Goal: Task Accomplishment & Management: Complete application form

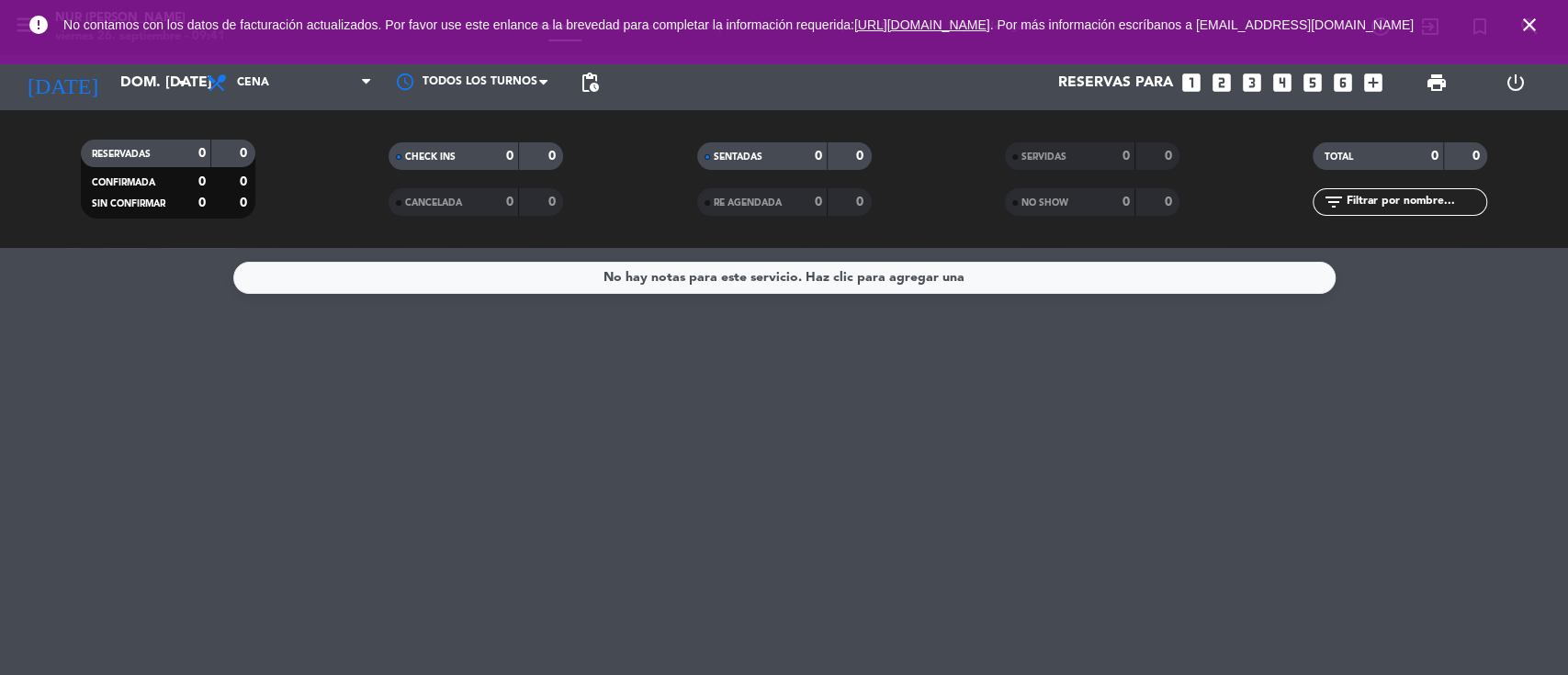
click at [1530, 26] on icon "close" at bounding box center [1529, 24] width 22 height 22
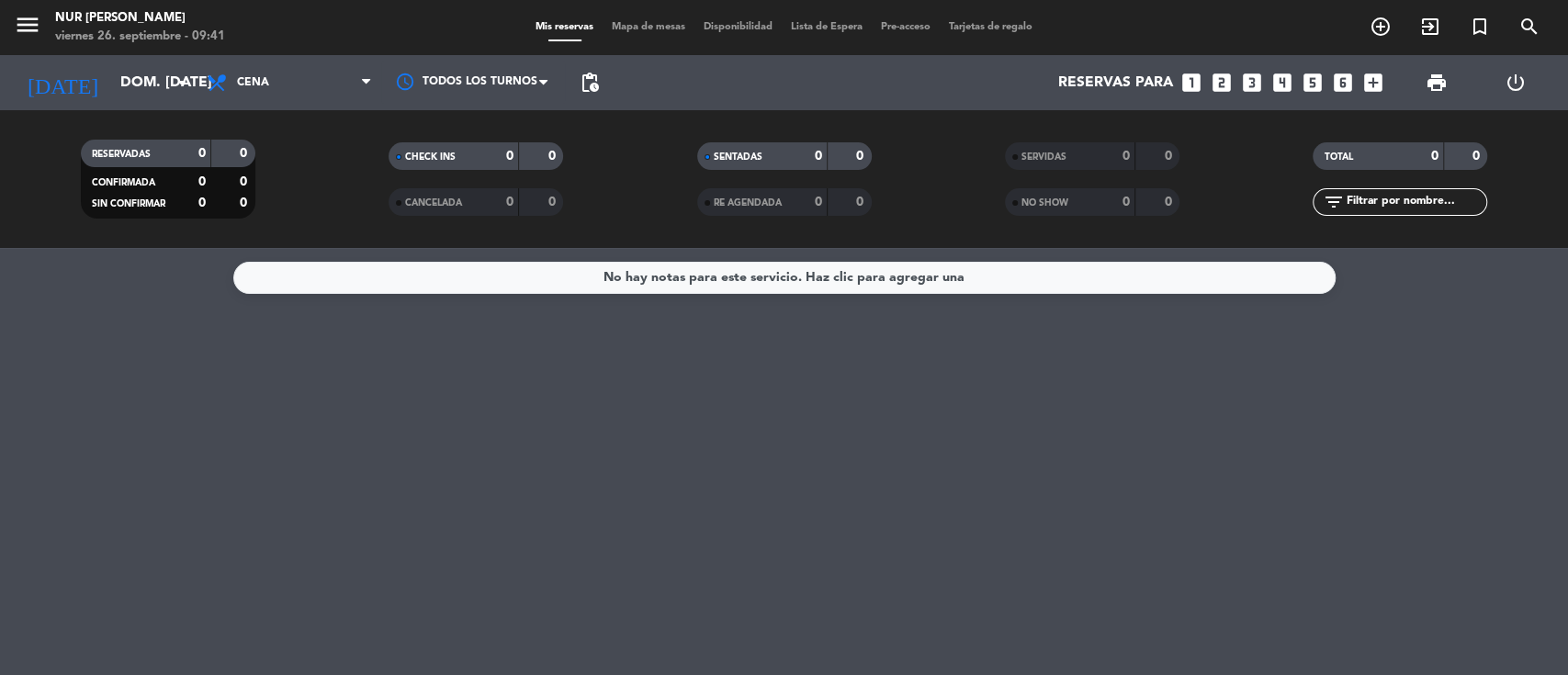
click at [1221, 83] on icon "looks_two" at bounding box center [1221, 82] width 24 height 24
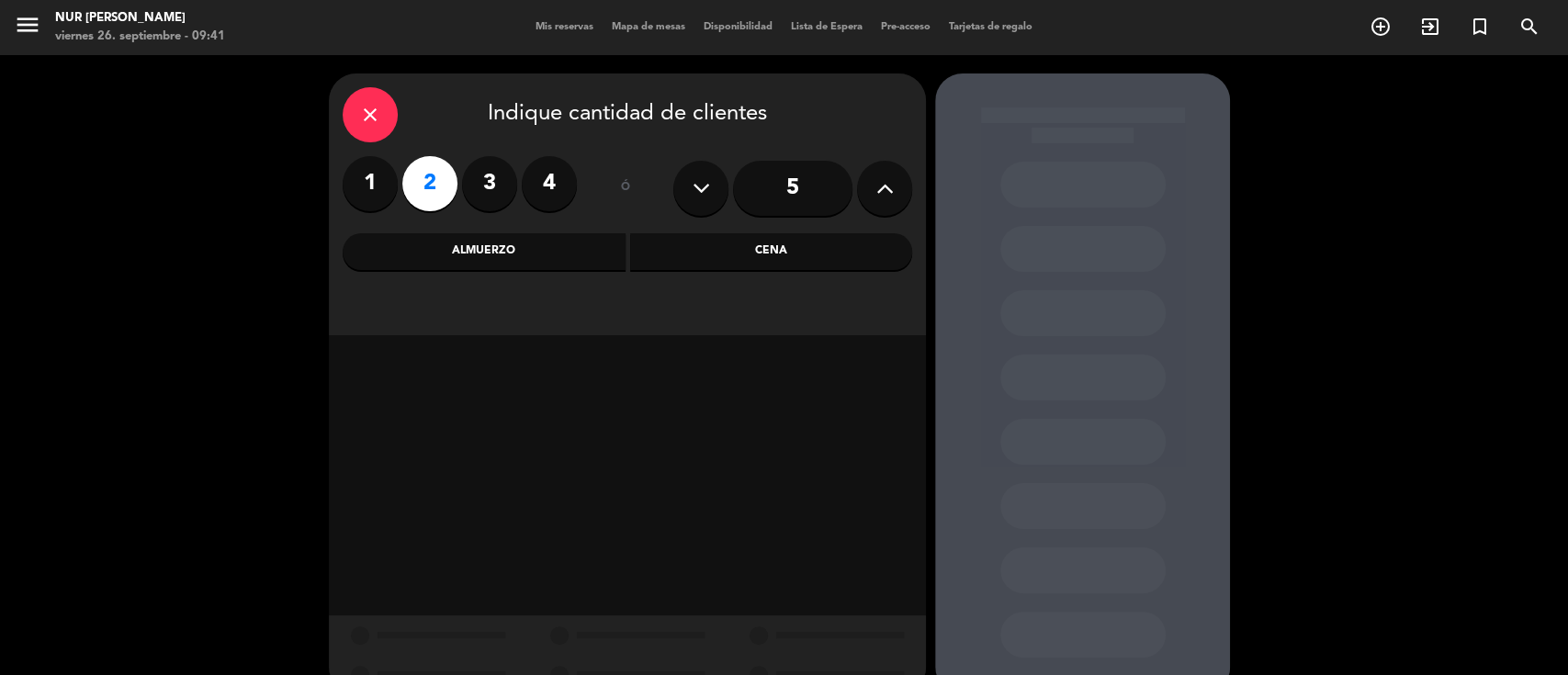
click at [712, 249] on div "Cena" at bounding box center [771, 251] width 283 height 37
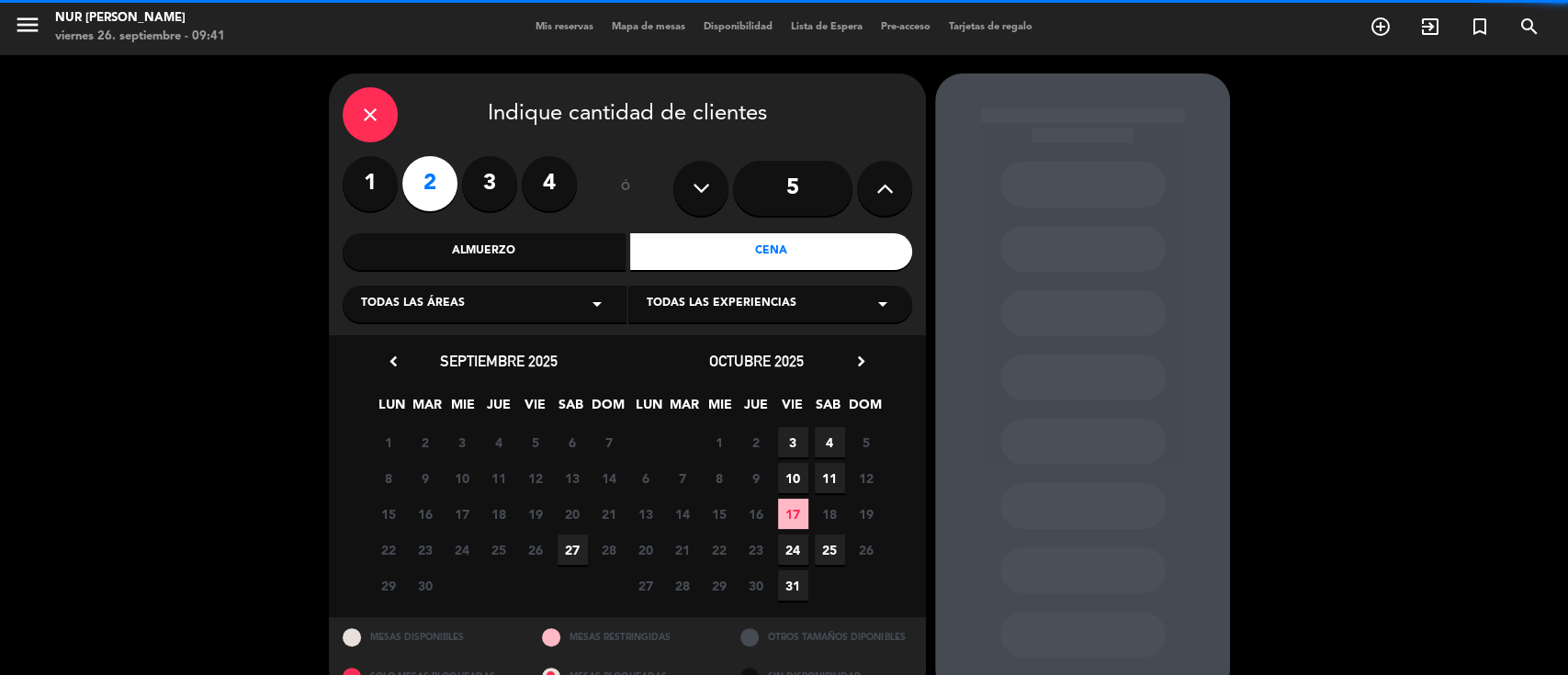
scroll to position [38, 0]
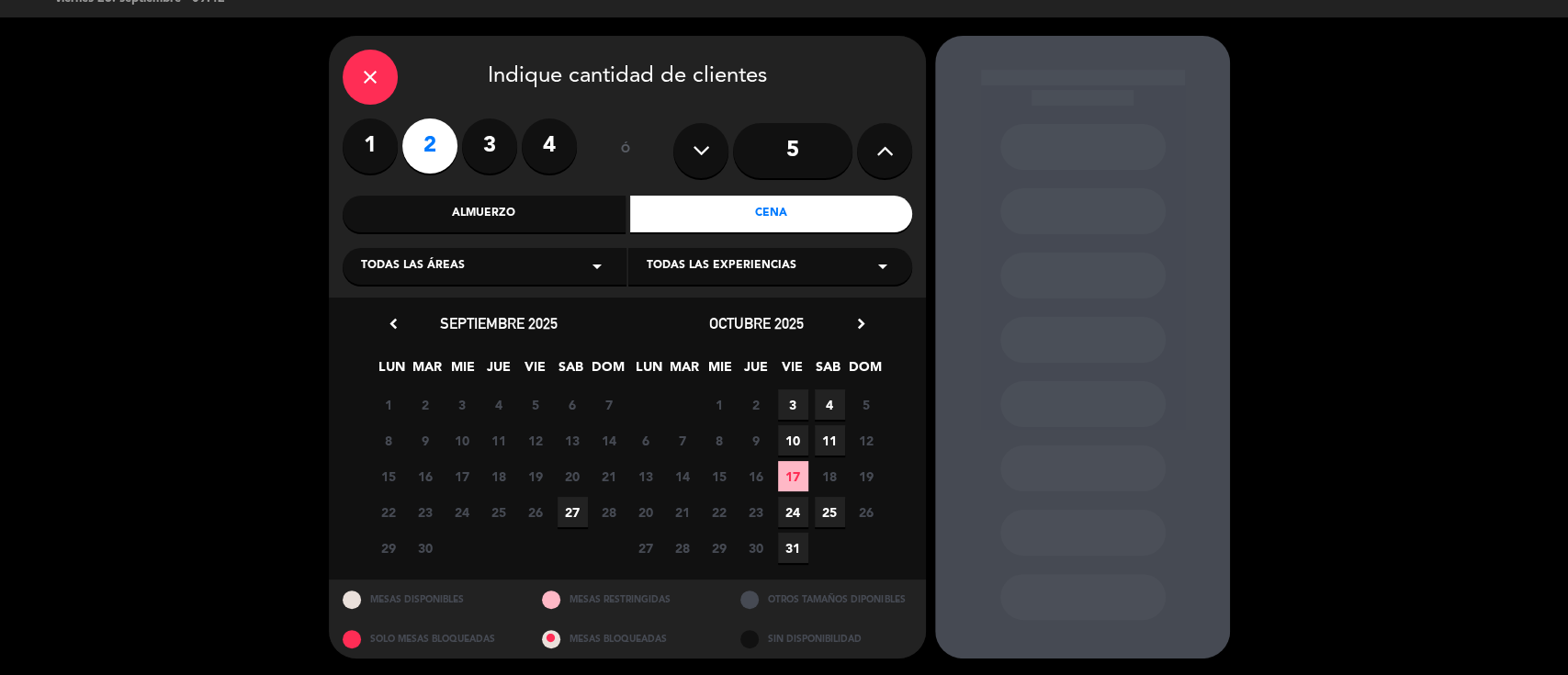
click at [577, 507] on span "27" at bounding box center [572, 511] width 30 height 30
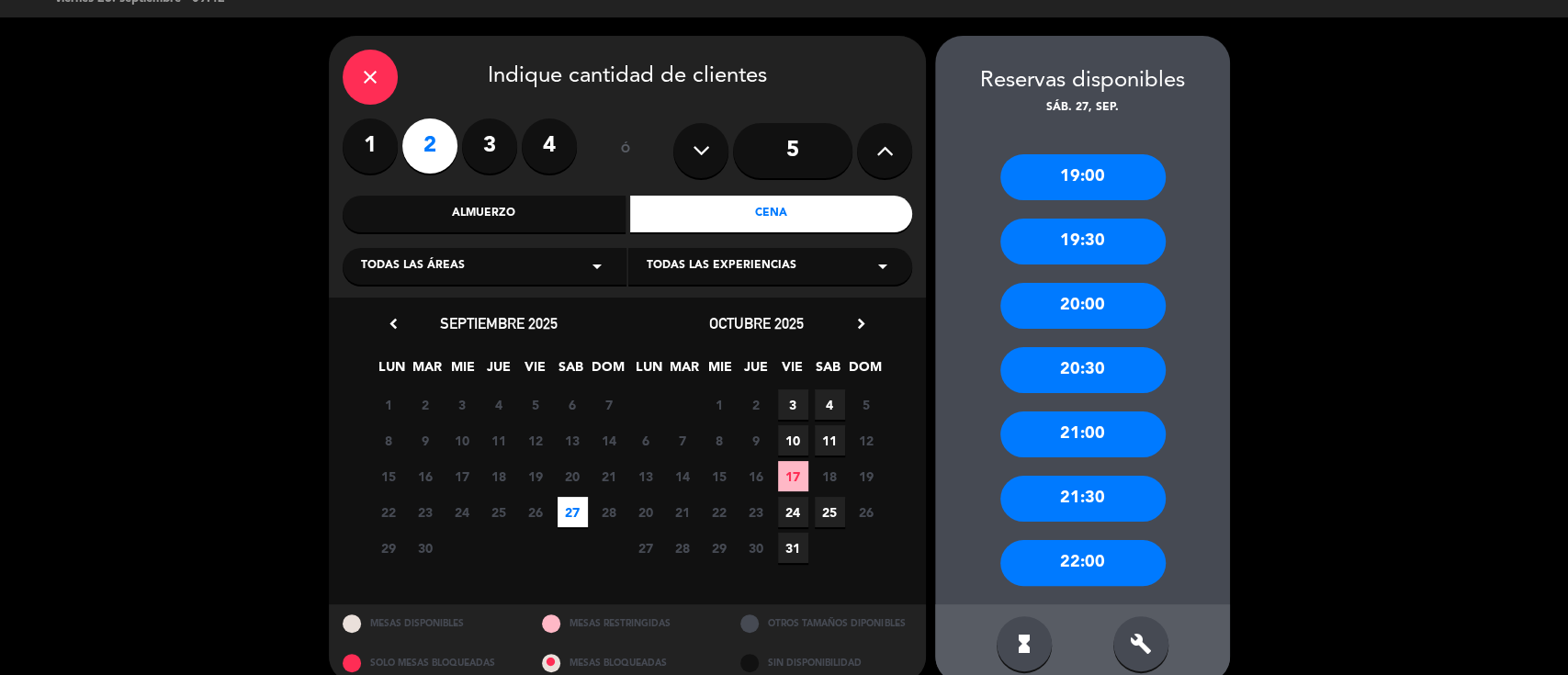
click at [735, 265] on span "Todas las experiencias" at bounding box center [720, 266] width 149 height 18
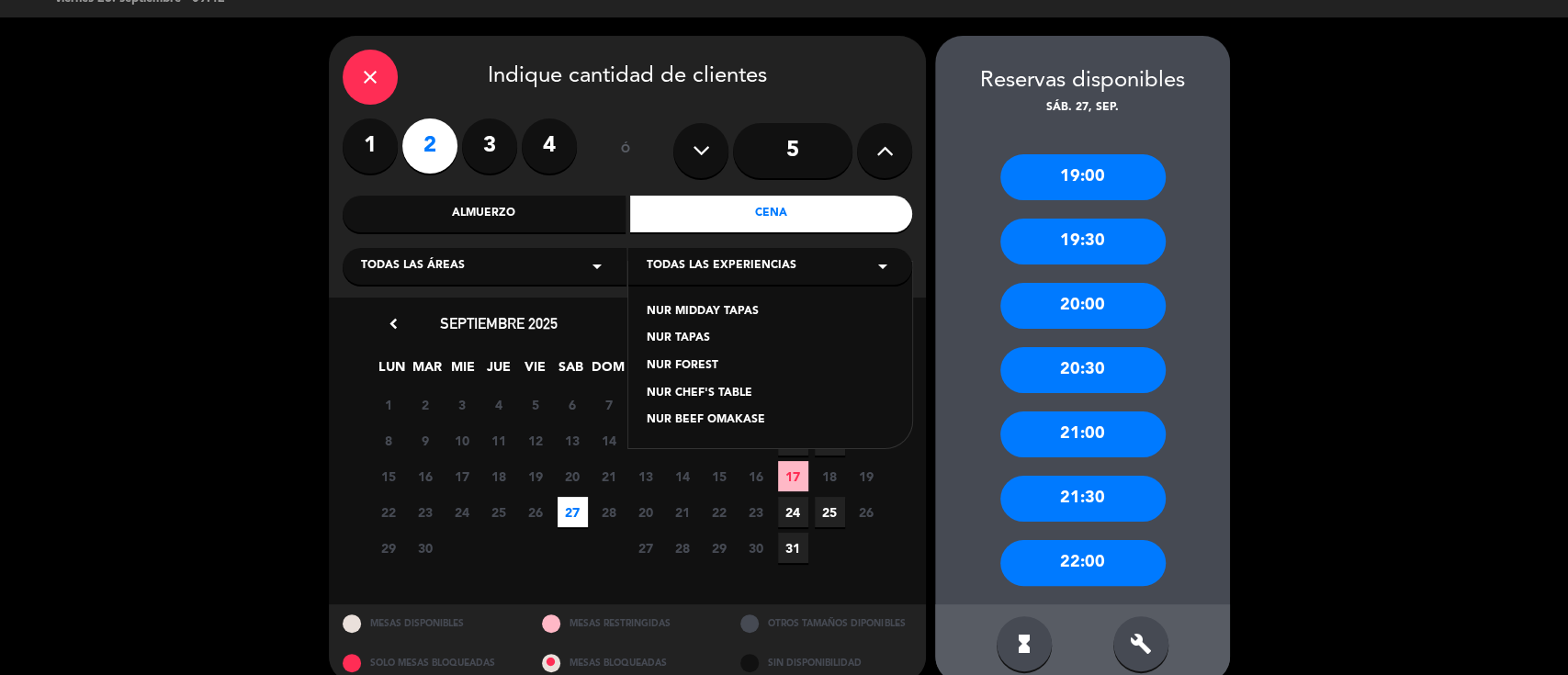
click at [713, 390] on div "NUR CHEF'S TABLE" at bounding box center [770, 394] width 248 height 18
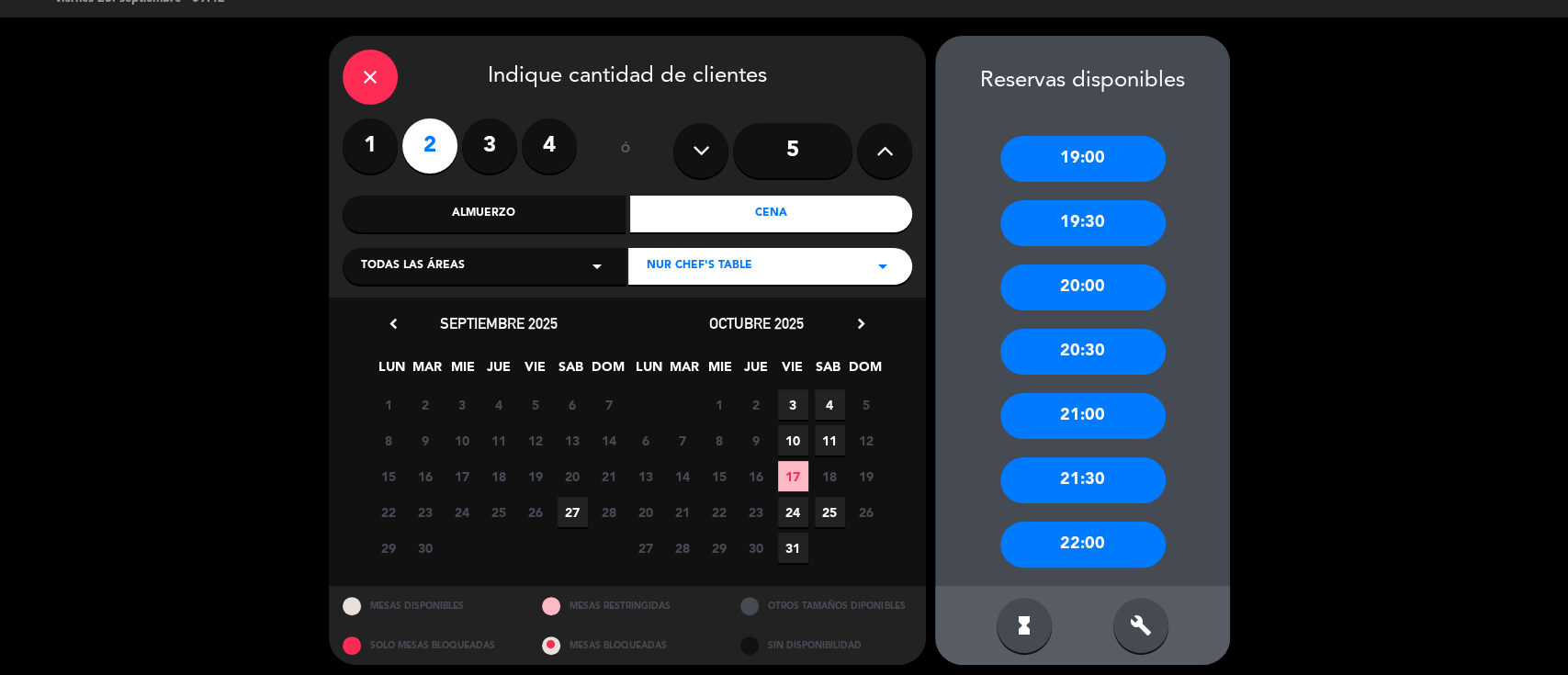
click at [587, 263] on icon "arrow_drop_down" at bounding box center [597, 266] width 22 height 22
click at [385, 313] on div "CHEF'S TABLE" at bounding box center [484, 312] width 248 height 18
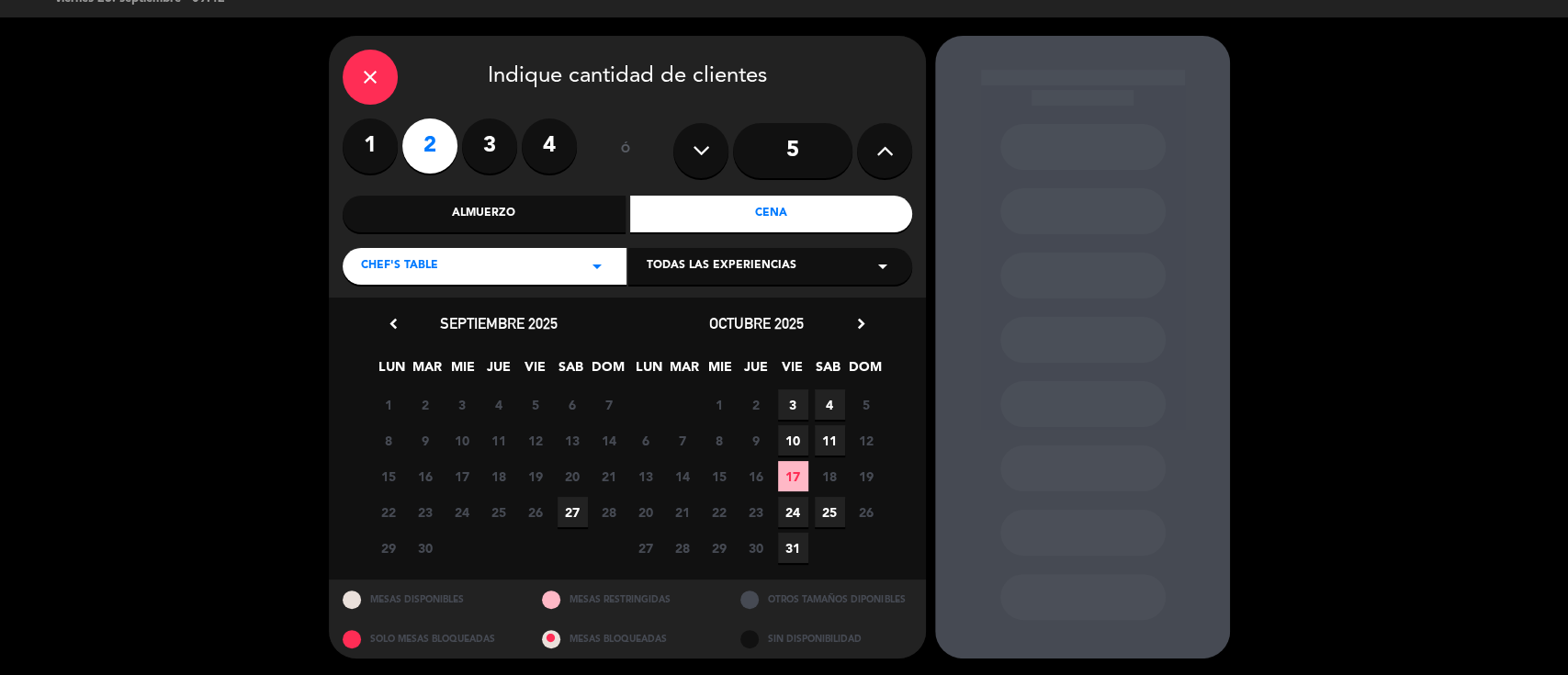
click at [687, 268] on span "Todas las experiencias" at bounding box center [720, 266] width 149 height 18
click at [691, 305] on div "NUR CHEF'S TABLE" at bounding box center [770, 312] width 248 height 18
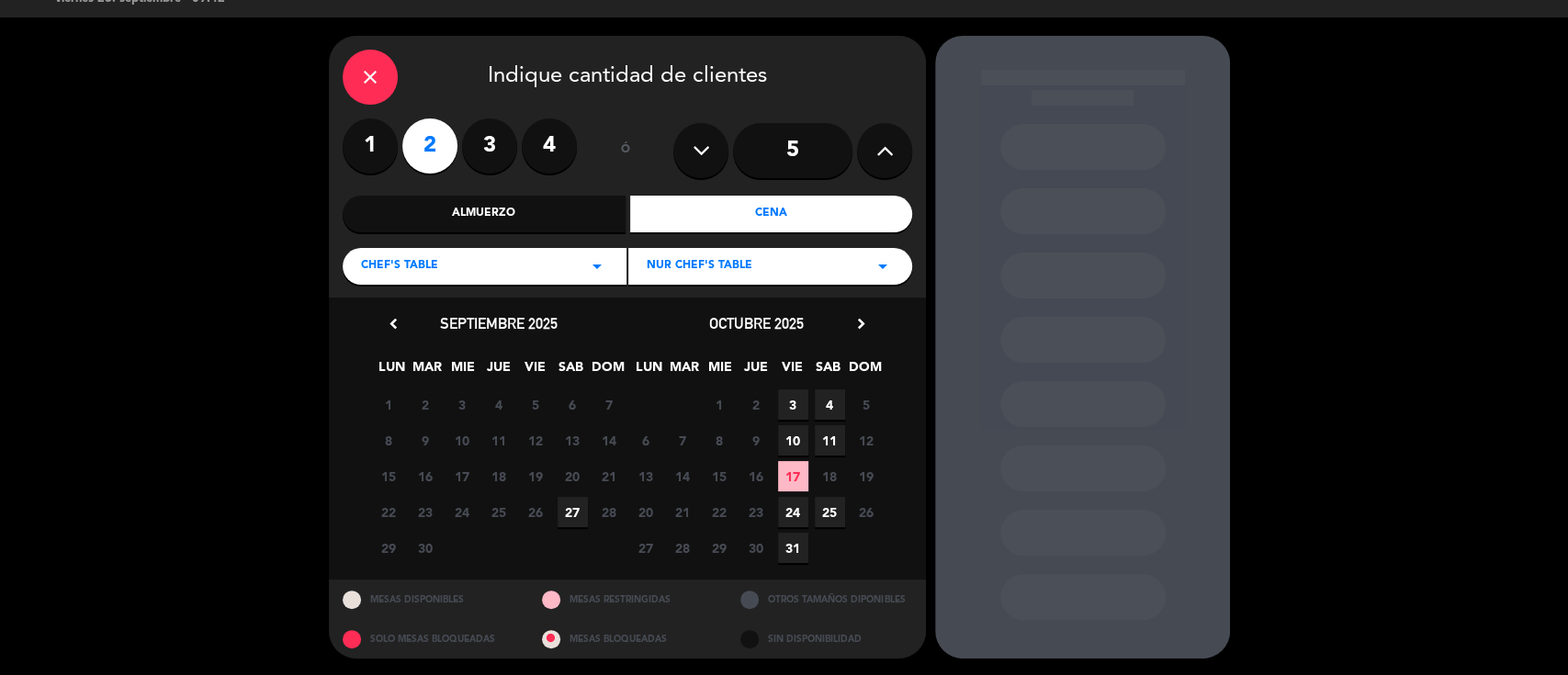
click at [571, 510] on span "27" at bounding box center [572, 511] width 30 height 30
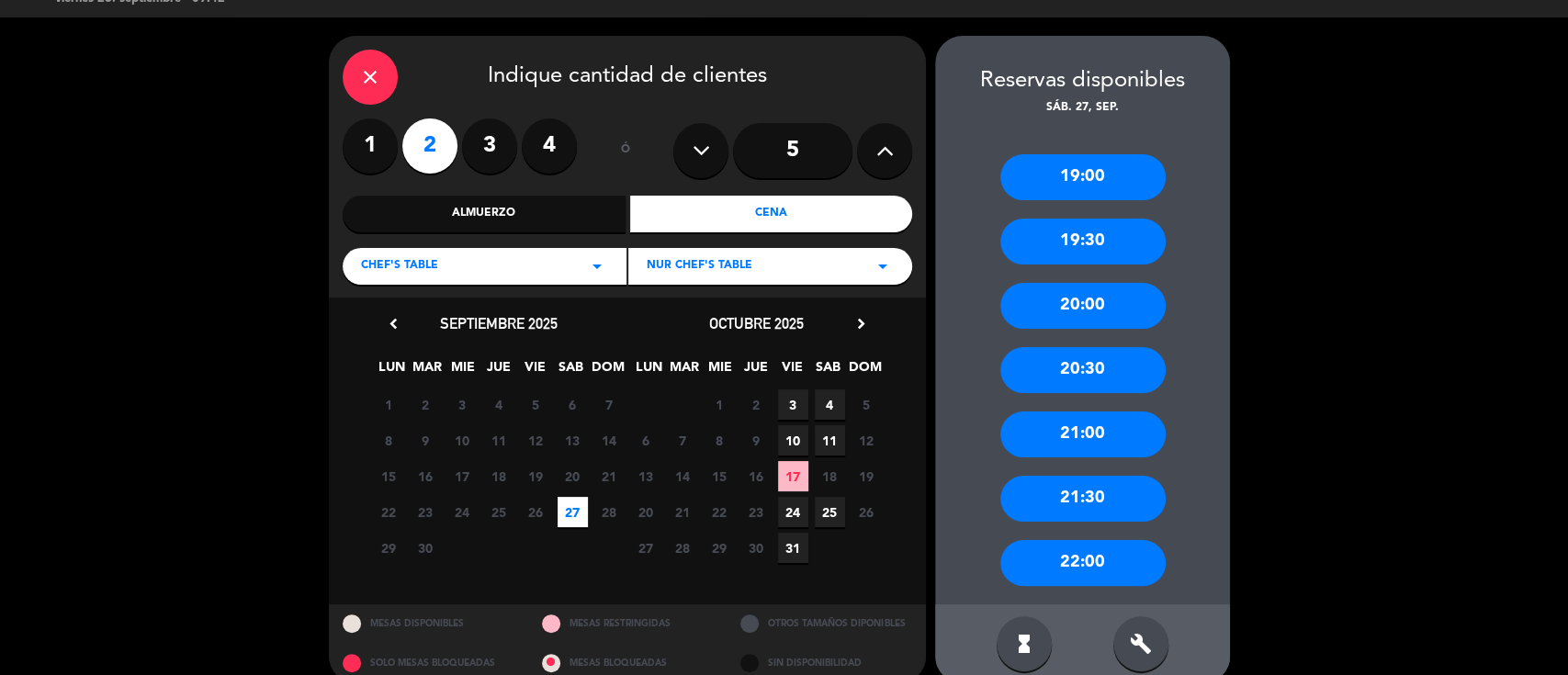
click at [1085, 371] on div "20:30" at bounding box center [1084, 371] width 166 height 46
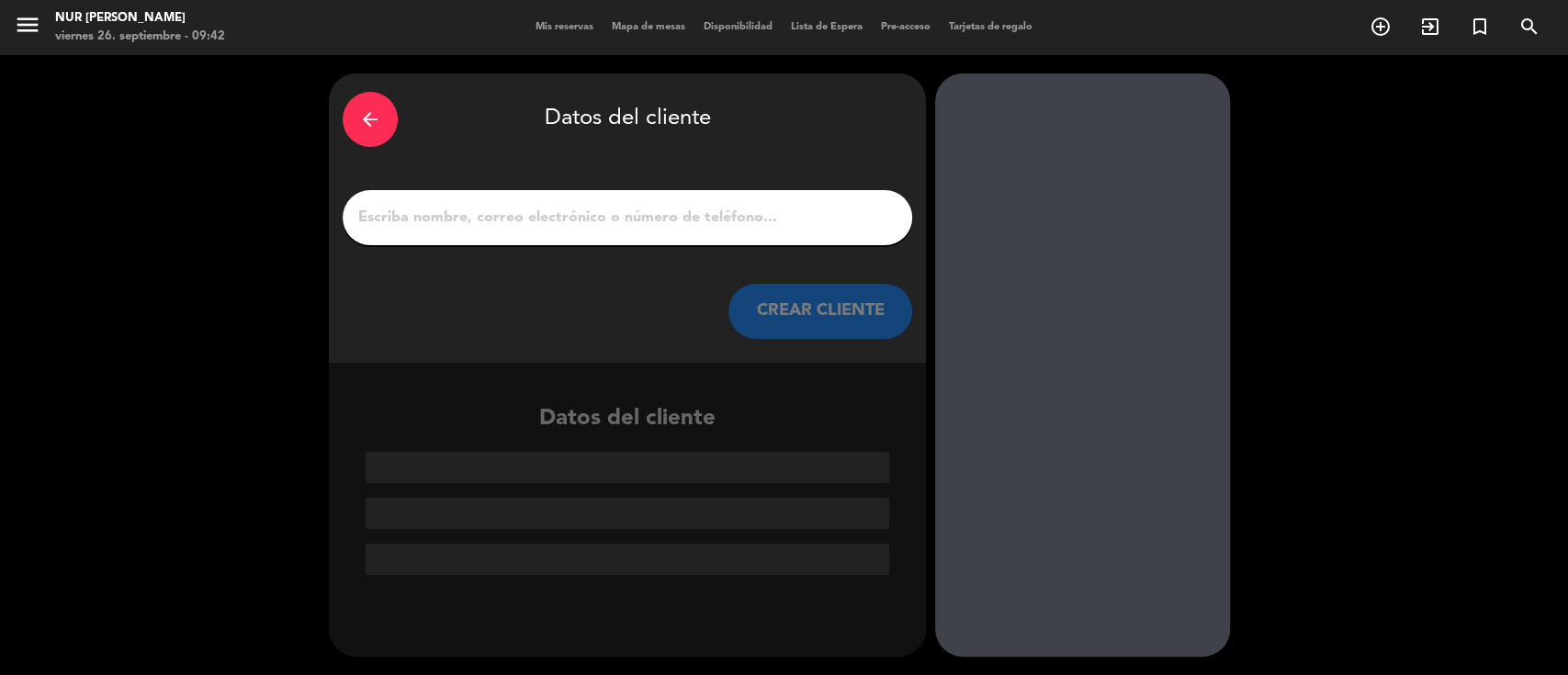
click at [518, 206] on input "1" at bounding box center [627, 218] width 542 height 26
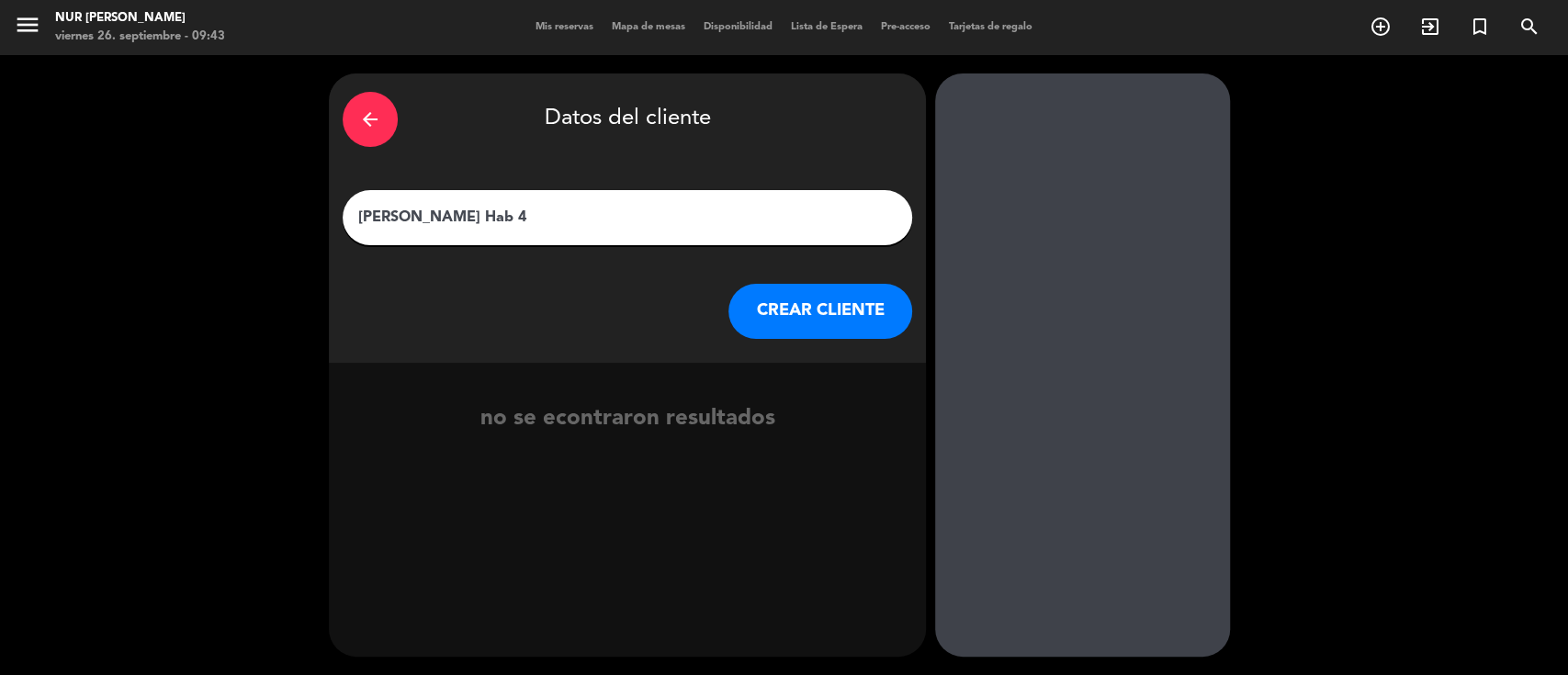
type input "[PERSON_NAME] Hab 4"
click at [825, 316] on button "CREAR CLIENTE" at bounding box center [820, 311] width 184 height 55
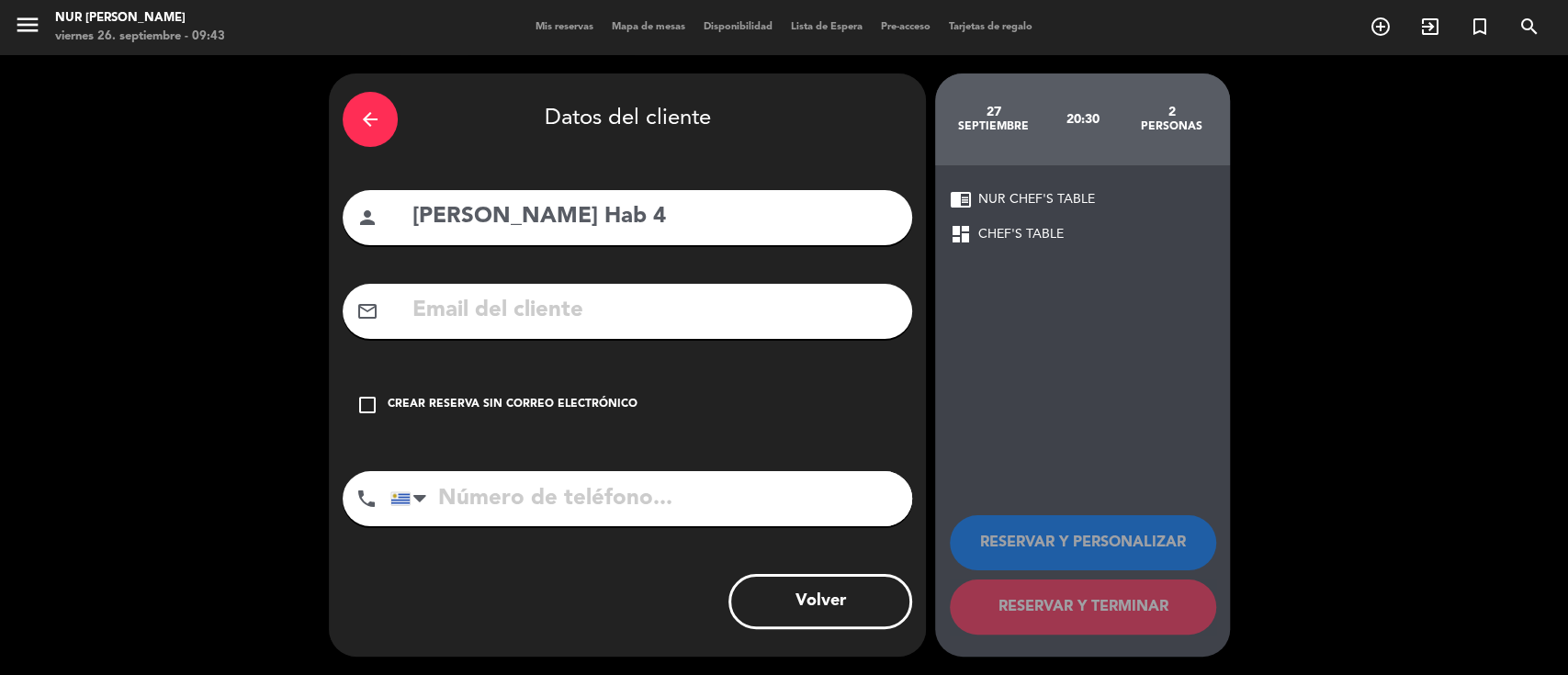
click at [551, 321] on input "text" at bounding box center [654, 310] width 487 height 38
type input "[EMAIL_ADDRESS][PERSON_NAME][DOMAIN_NAME]"
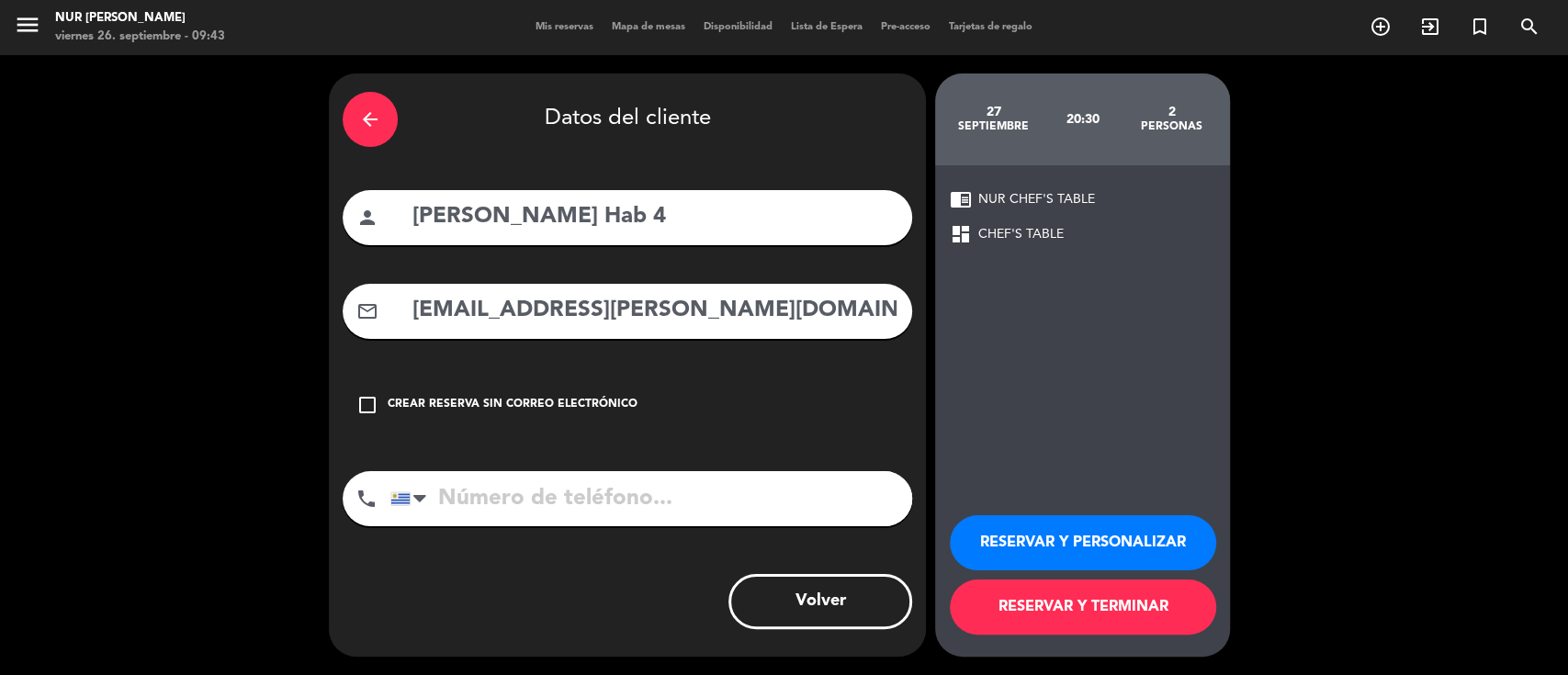
click at [530, 500] on input "tel" at bounding box center [651, 498] width 522 height 55
click at [368, 400] on icon "check_box_outline_blank" at bounding box center [367, 404] width 22 height 22
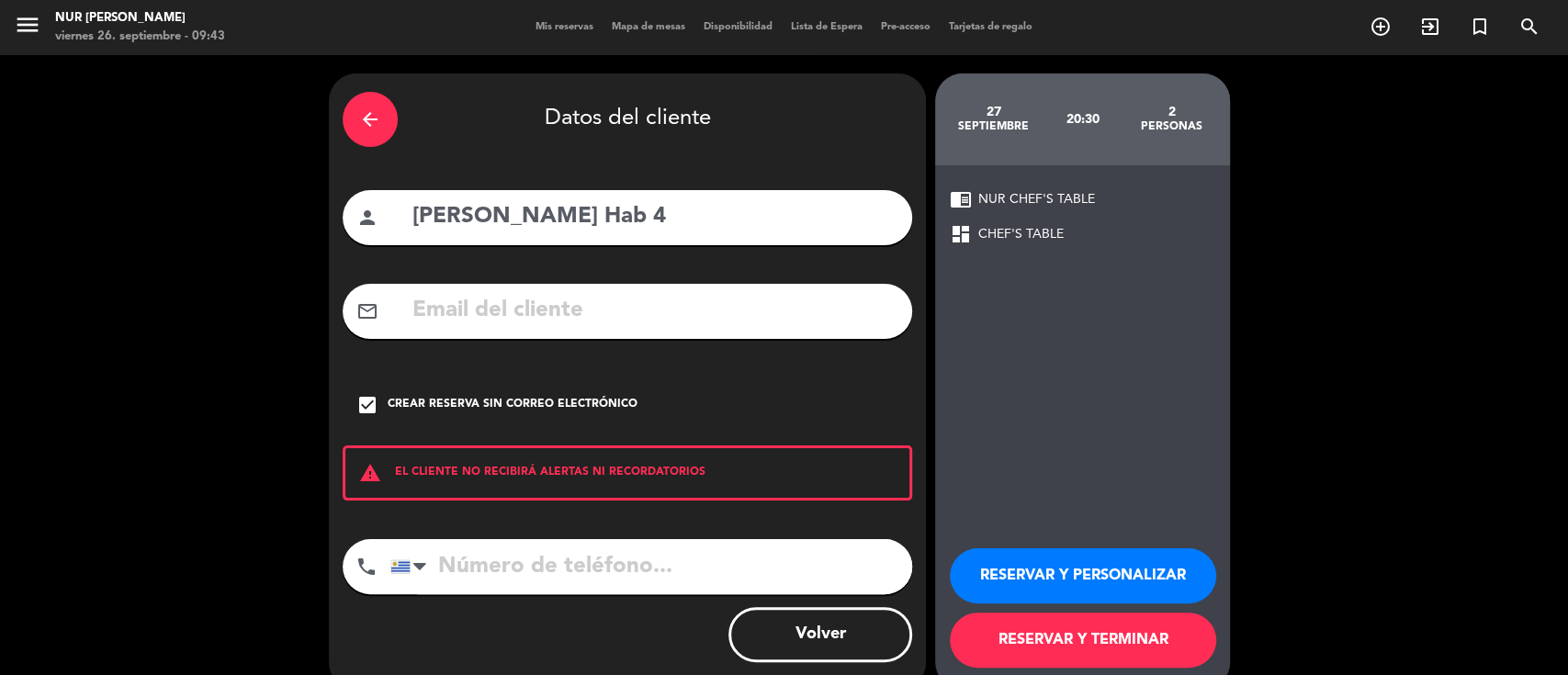
scroll to position [32, 0]
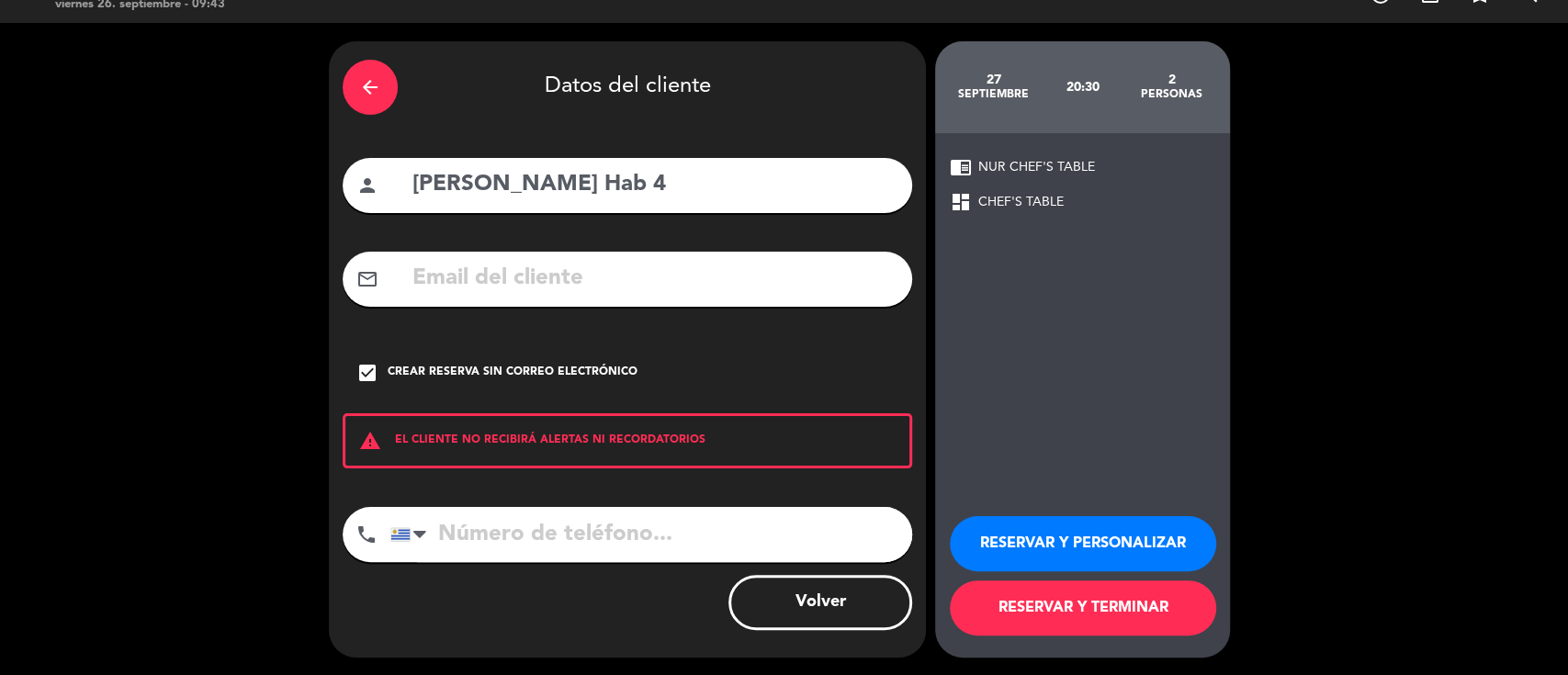
click at [1062, 608] on button "RESERVAR Y TERMINAR" at bounding box center [1083, 608] width 267 height 55
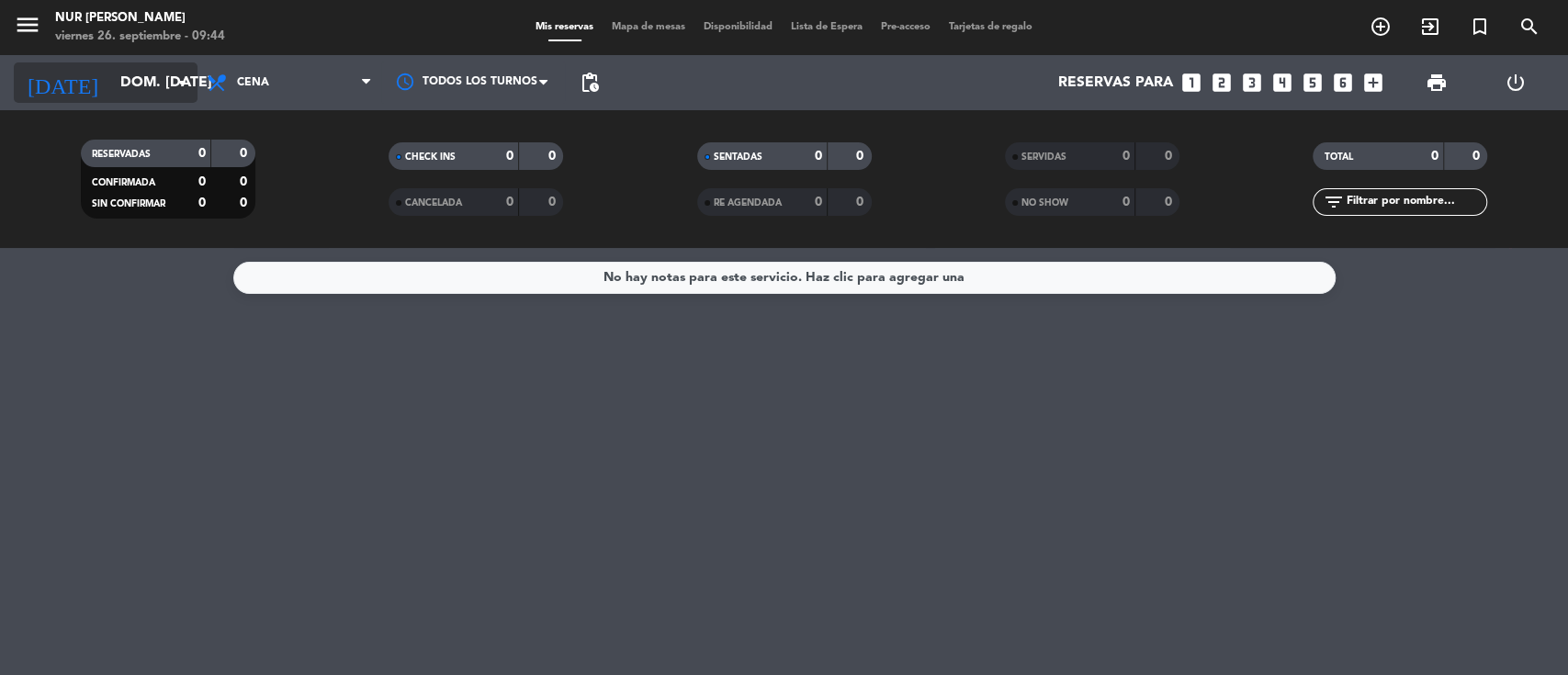
click at [181, 84] on icon "arrow_drop_down" at bounding box center [181, 82] width 22 height 22
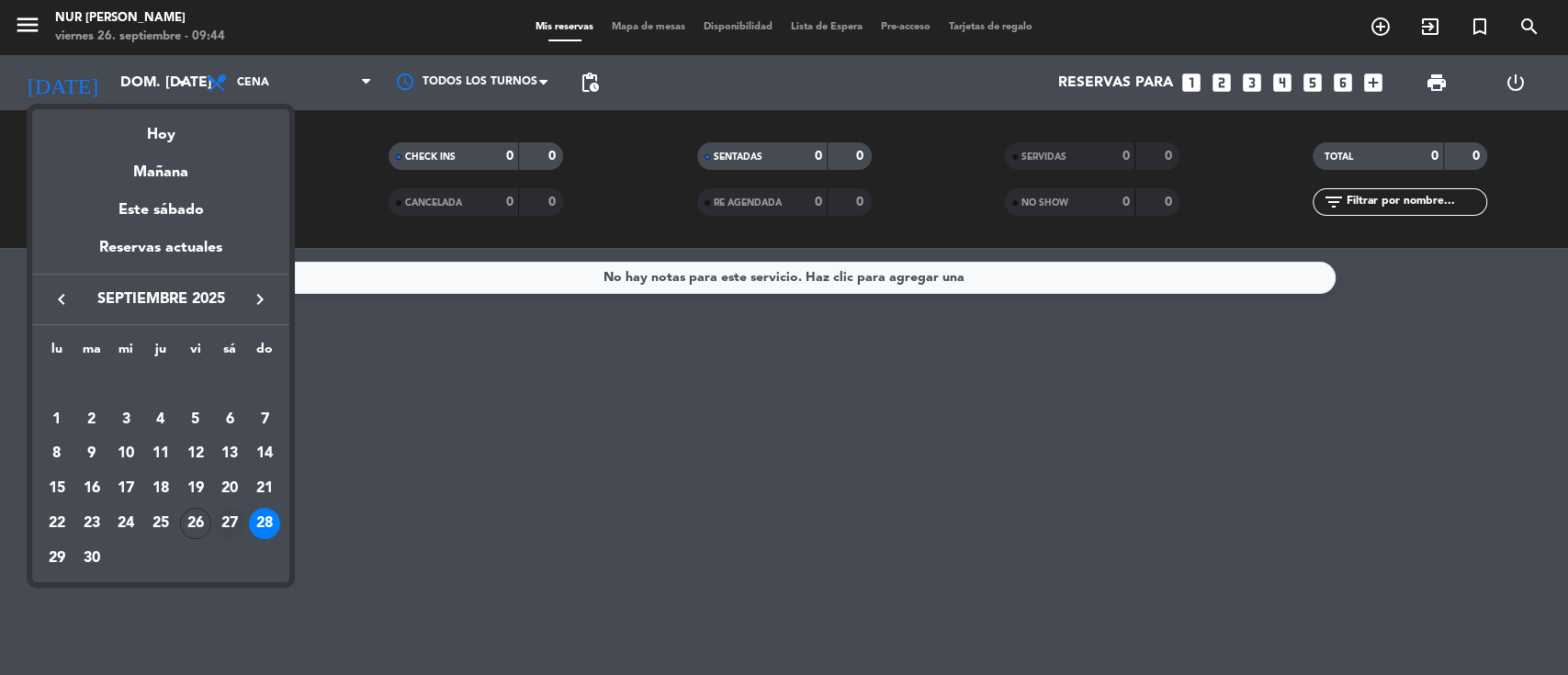
click at [235, 525] on div "27" at bounding box center [229, 523] width 31 height 31
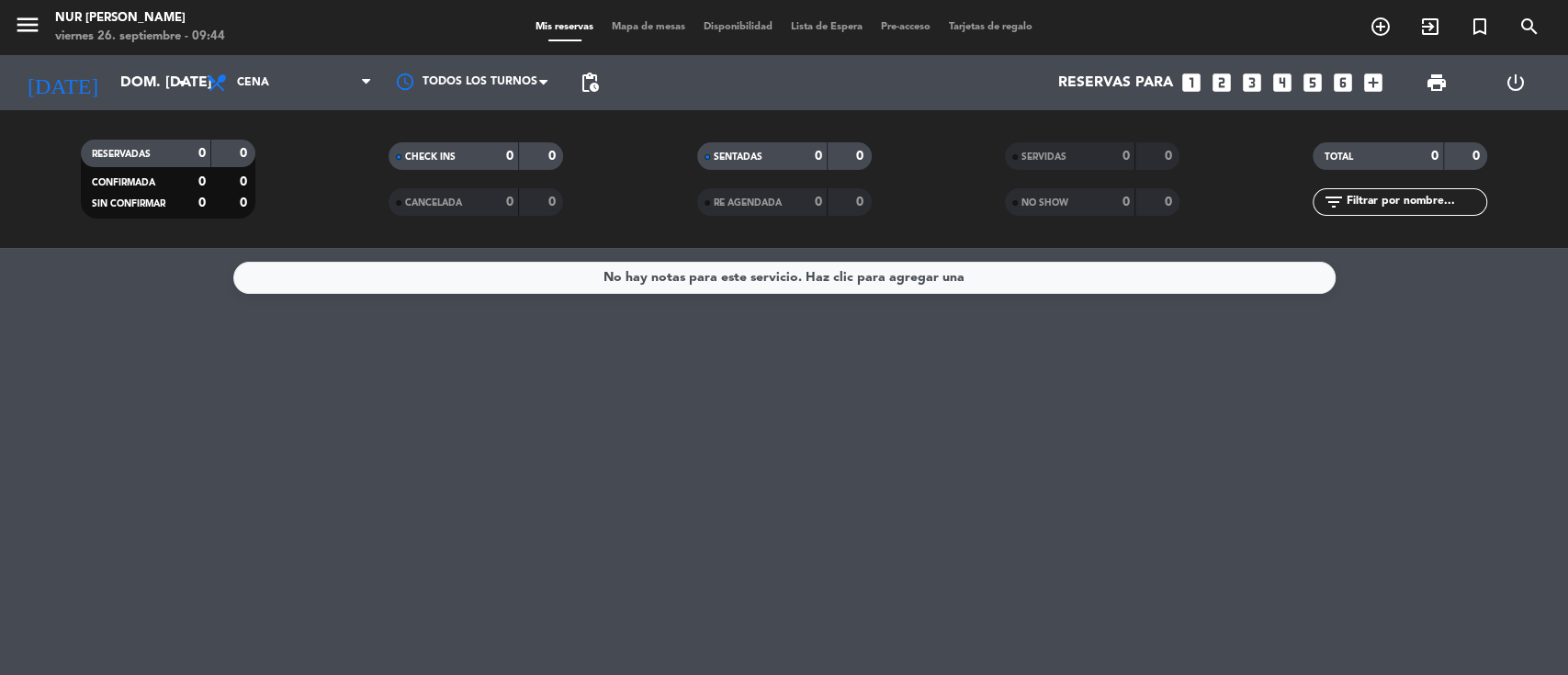
type input "sáb. [DATE]"
